Goal: Obtain resource: Obtain resource

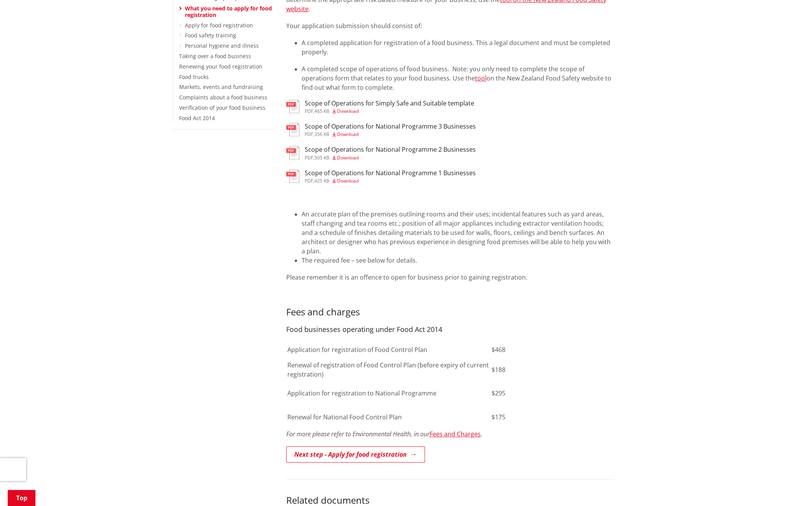
scroll to position [231, 0]
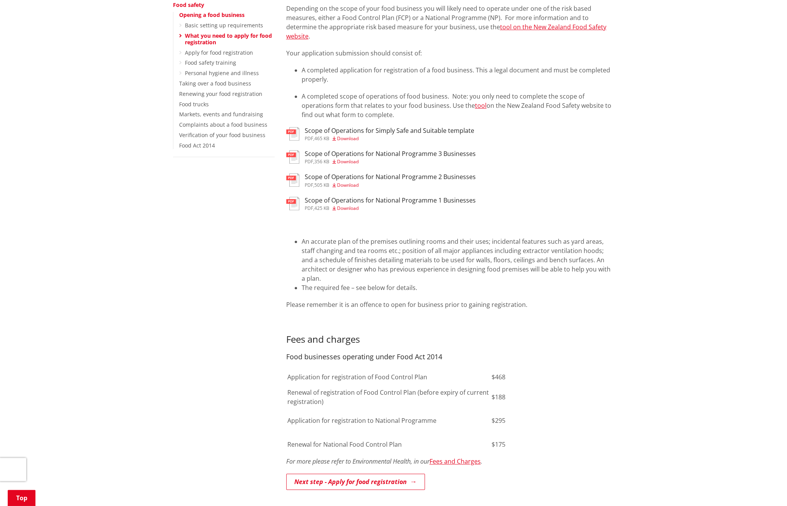
click at [295, 132] on img at bounding box center [292, 133] width 13 height 13
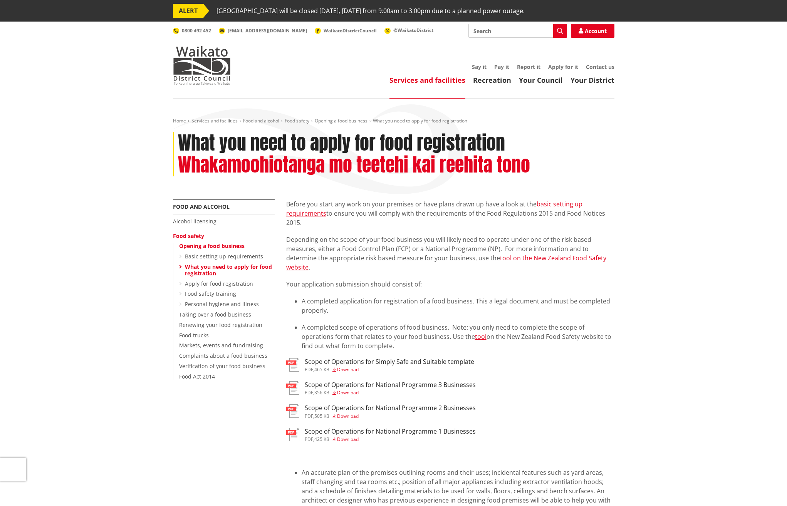
scroll to position [231, 0]
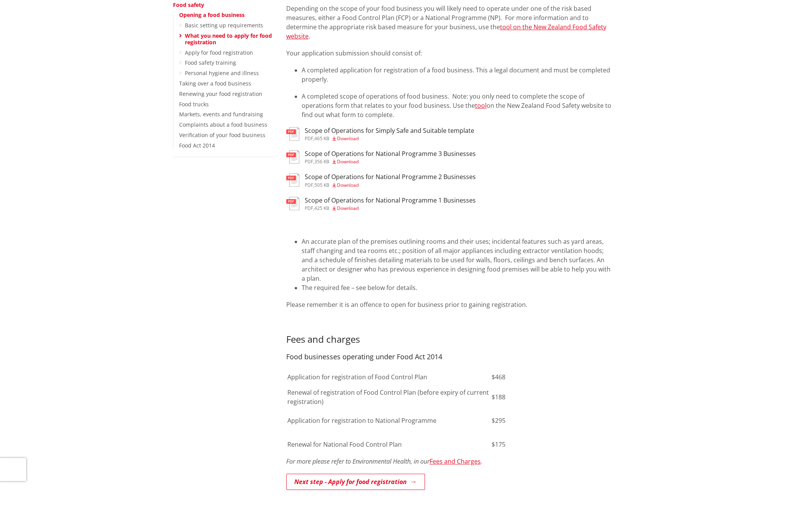
click at [346, 207] on span "Download" at bounding box center [348, 208] width 22 height 7
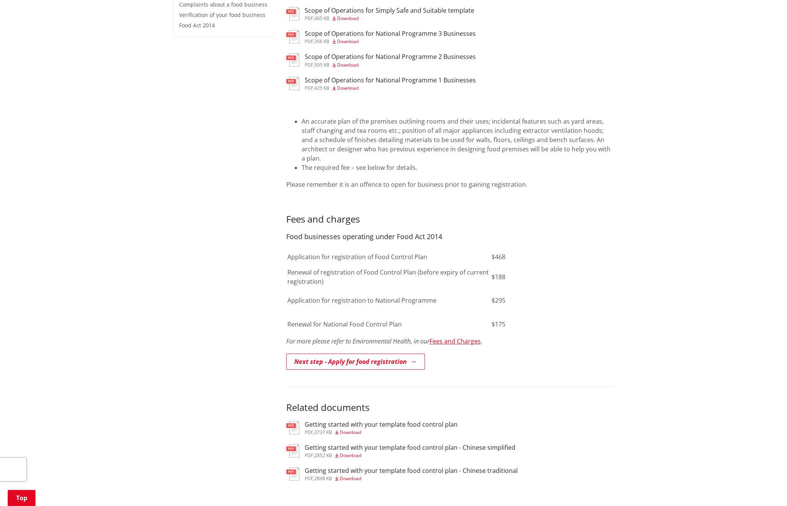
scroll to position [462, 0]
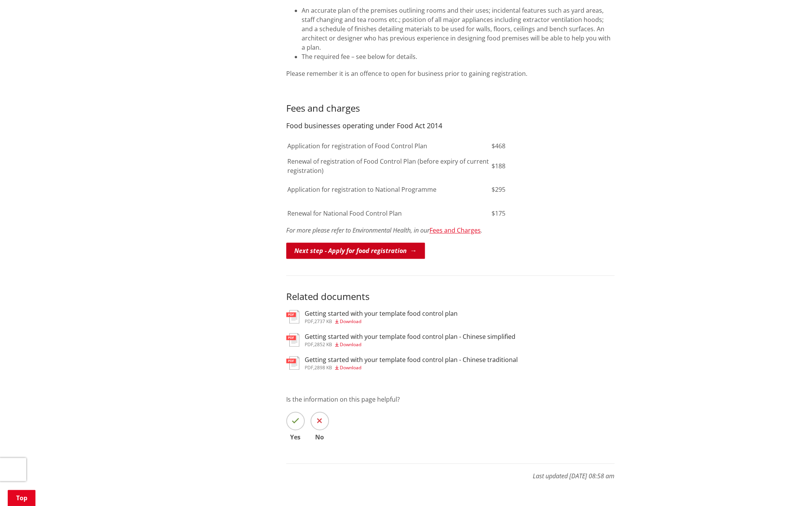
click at [369, 243] on link "Next step - Apply for food registration" at bounding box center [355, 251] width 139 height 16
